Goal: Transaction & Acquisition: Purchase product/service

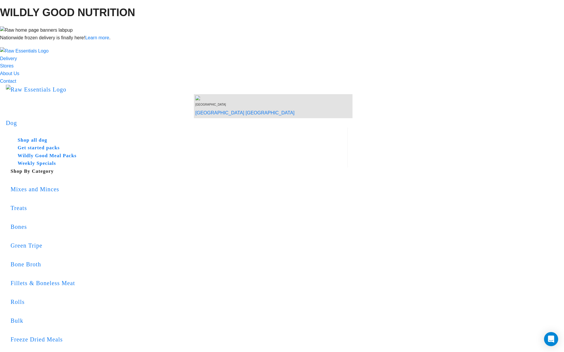
drag, startPoint x: 402, startPoint y: 241, endPoint x: 419, endPoint y: 241, distance: 17.0
copy div "Shipping:"
